Goal: Transaction & Acquisition: Register for event/course

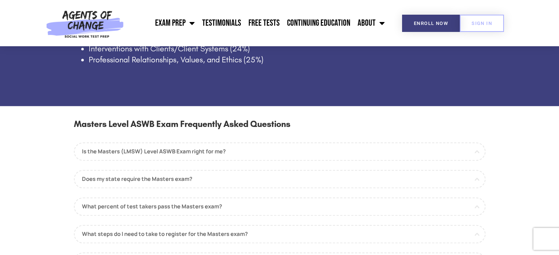
scroll to position [661, 0]
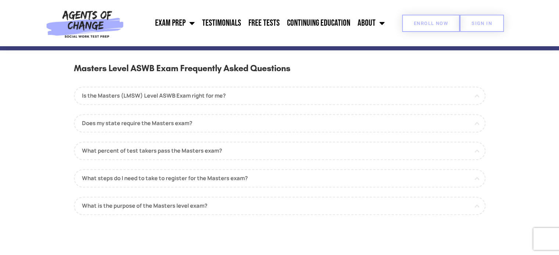
click at [417, 21] on span "Enroll Now" at bounding box center [430, 23] width 34 height 5
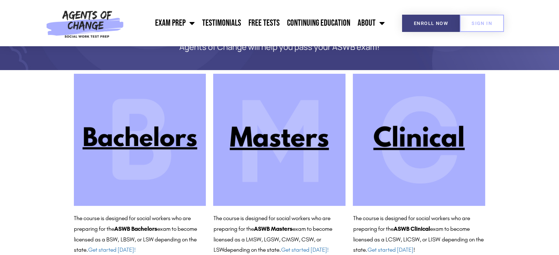
scroll to position [69, 0]
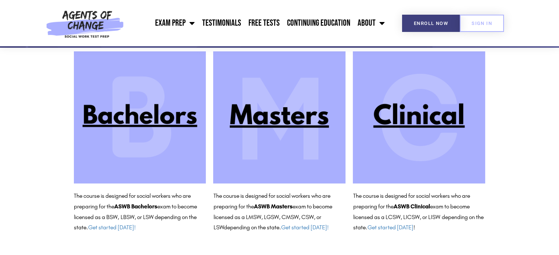
click at [250, 120] on img at bounding box center [279, 117] width 132 height 132
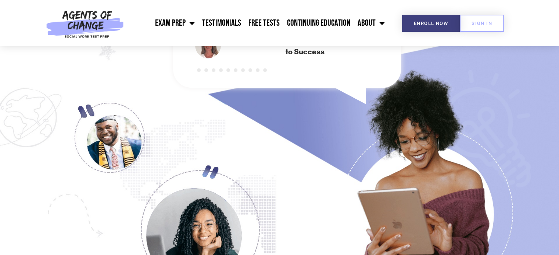
scroll to position [551, 0]
